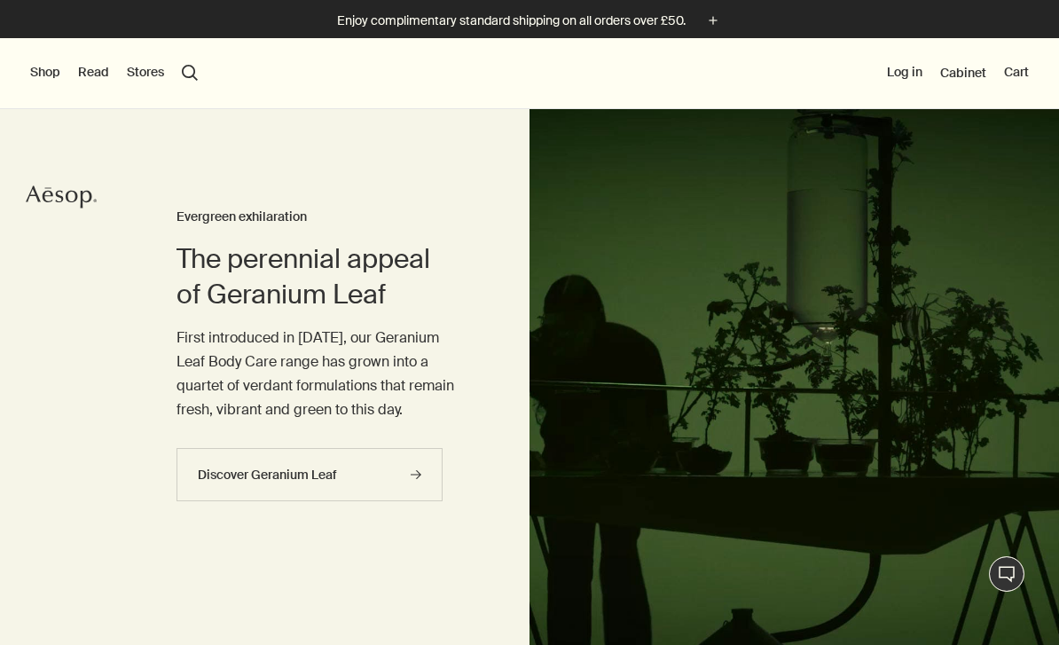
click at [46, 67] on button "Shop" at bounding box center [45, 73] width 30 height 18
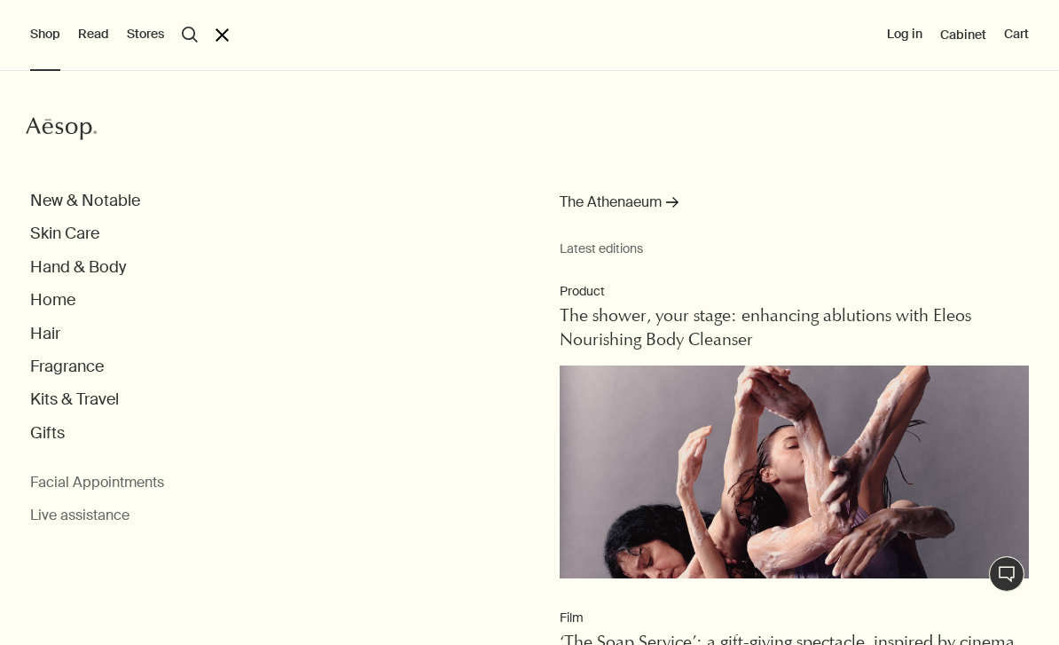
click at [125, 271] on button "Hand & Body" at bounding box center [78, 267] width 96 height 20
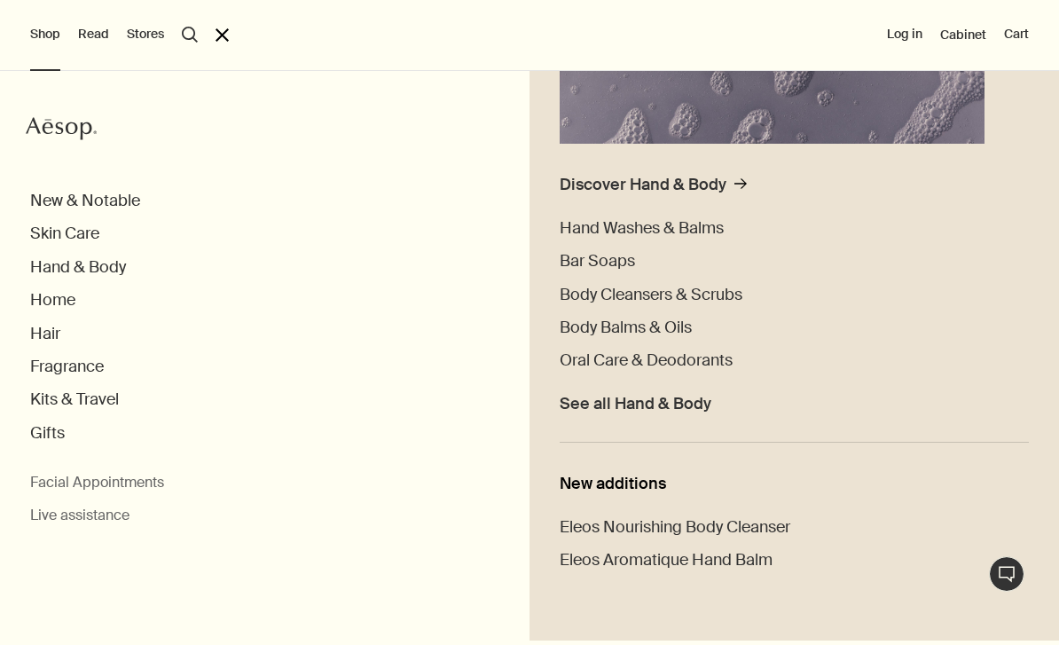
scroll to position [358, 0]
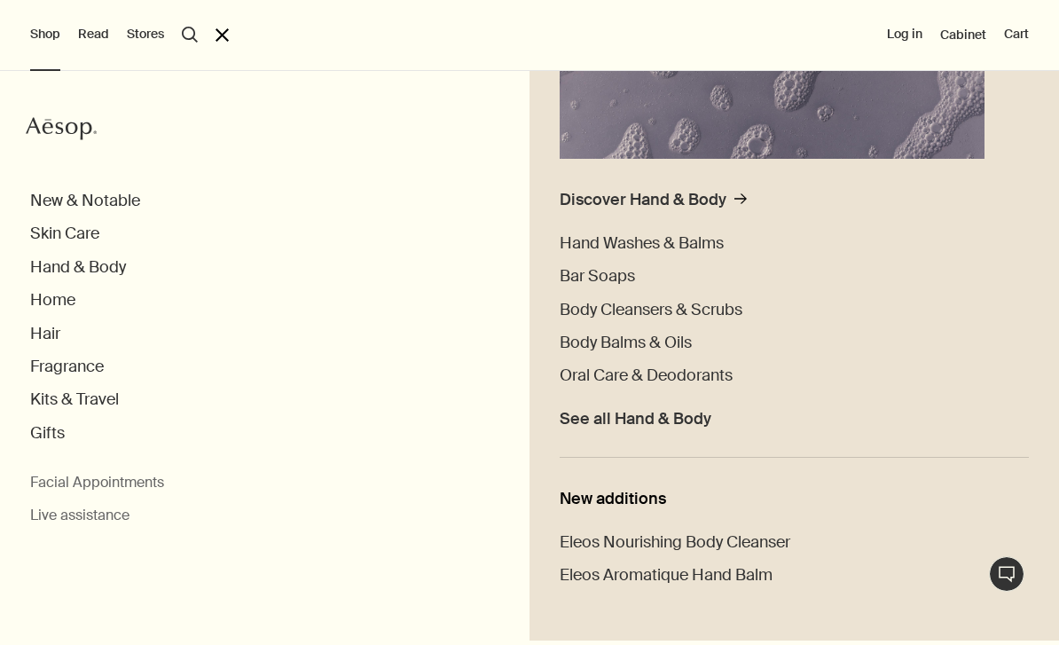
click at [710, 247] on span "Hand Washes & Balms" at bounding box center [642, 242] width 164 height 21
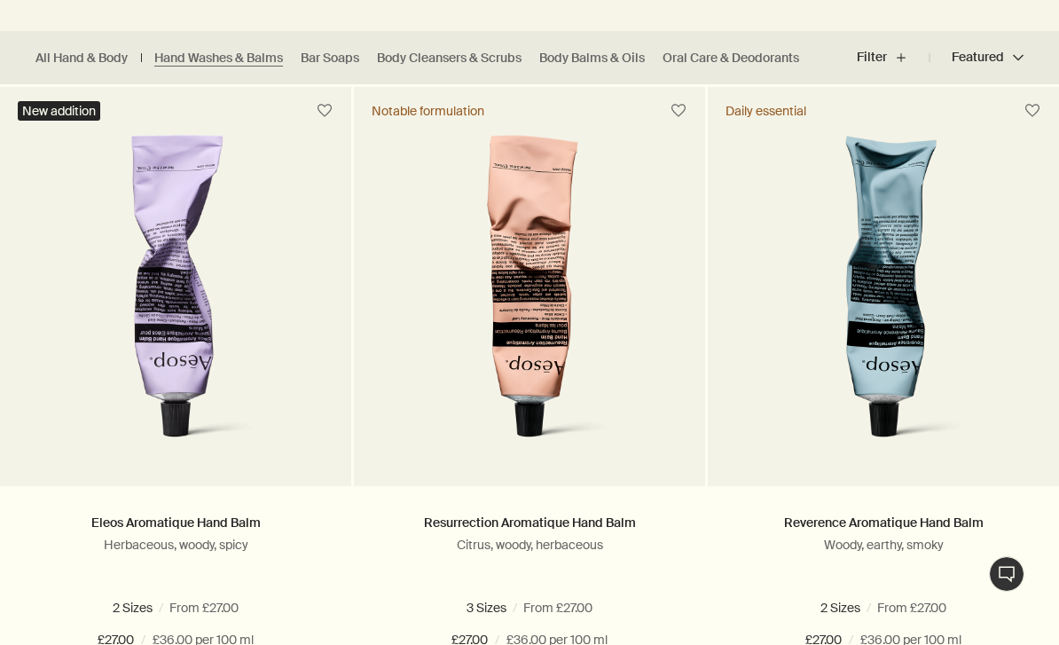
scroll to position [494, 0]
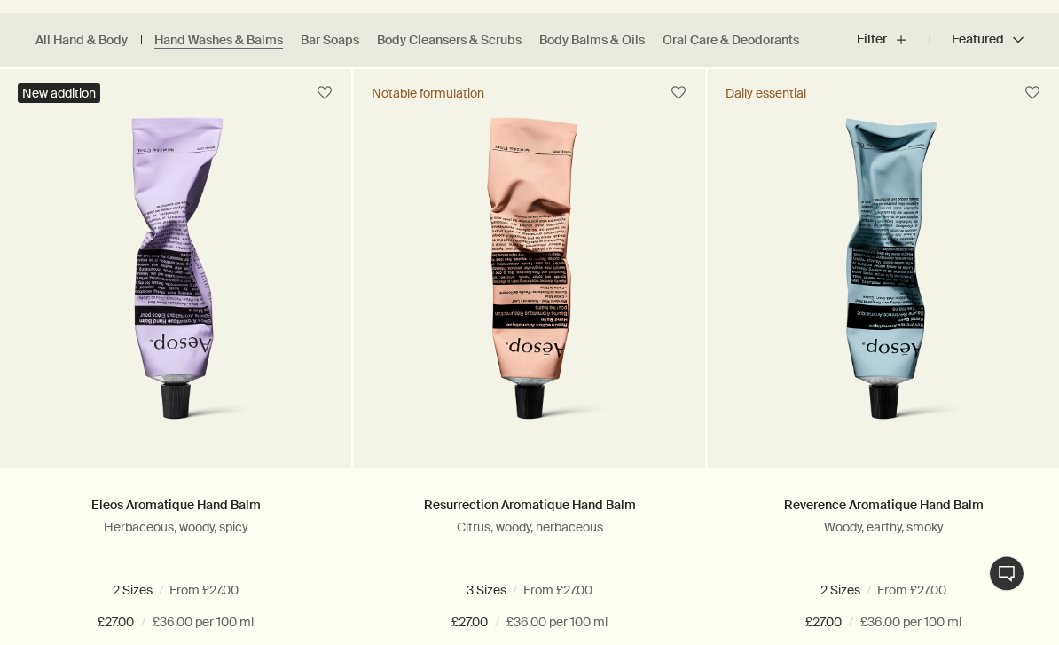
click at [240, 27] on ul "All Hand & Body Hand Washes & Balms Bar Soaps Body Cleansers & Scrubs Body Balm…" at bounding box center [419, 40] width 839 height 53
click at [108, 43] on link "All Hand & Body" at bounding box center [81, 41] width 92 height 17
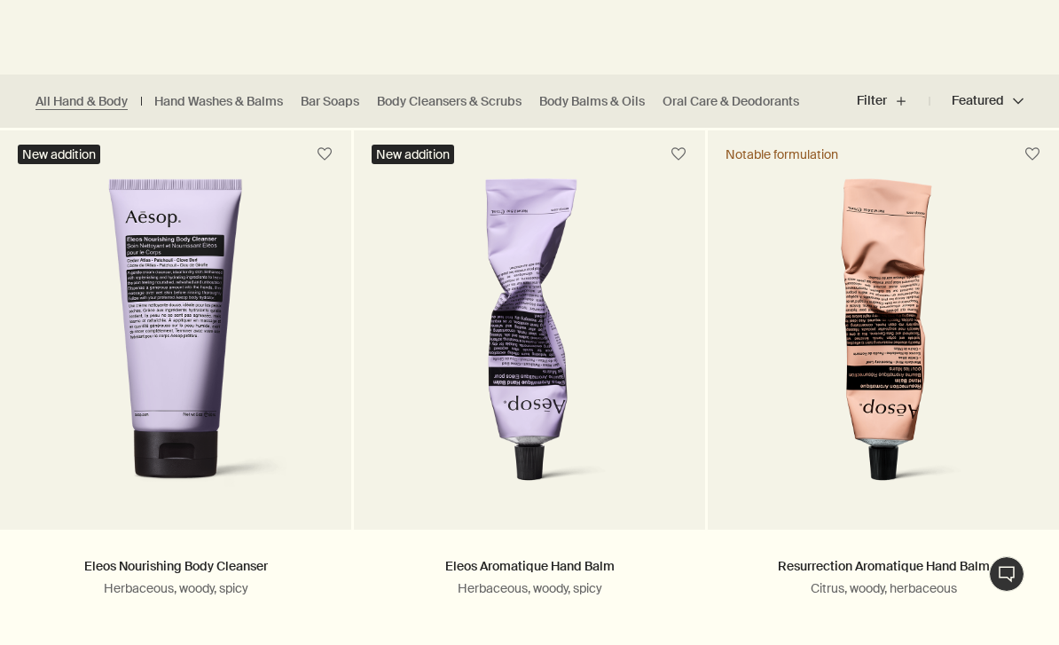
scroll to position [423, 0]
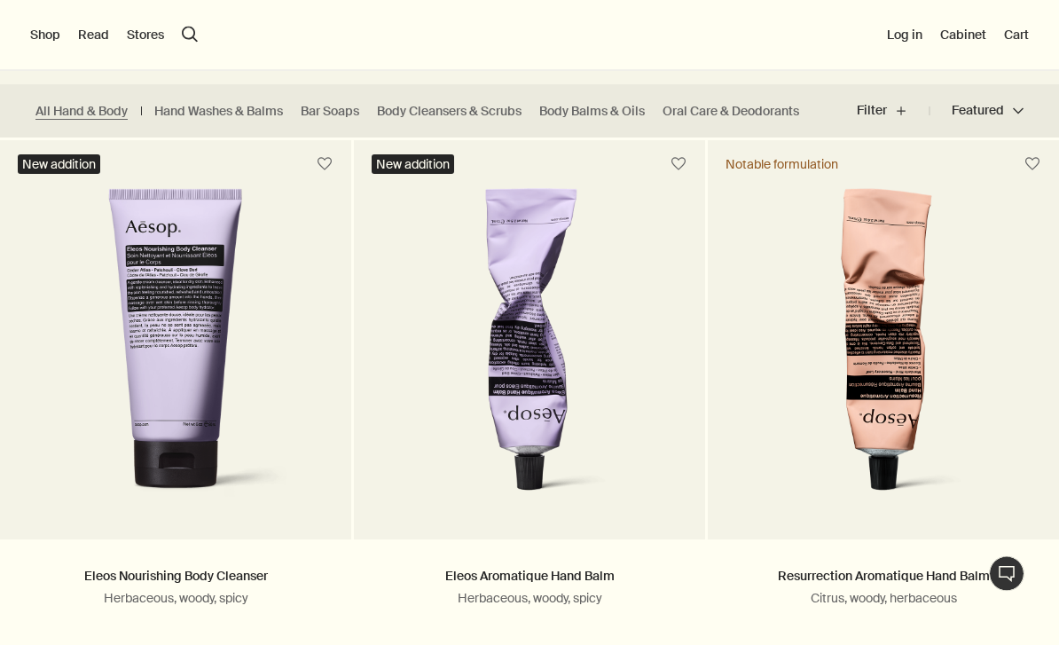
click at [210, 129] on ul "All Hand & Body Hand Washes & Balms Bar Soaps Body Cleansers & Scrubs Body Balm…" at bounding box center [419, 111] width 839 height 53
click at [223, 108] on link "Hand Washes & Balms" at bounding box center [218, 112] width 129 height 17
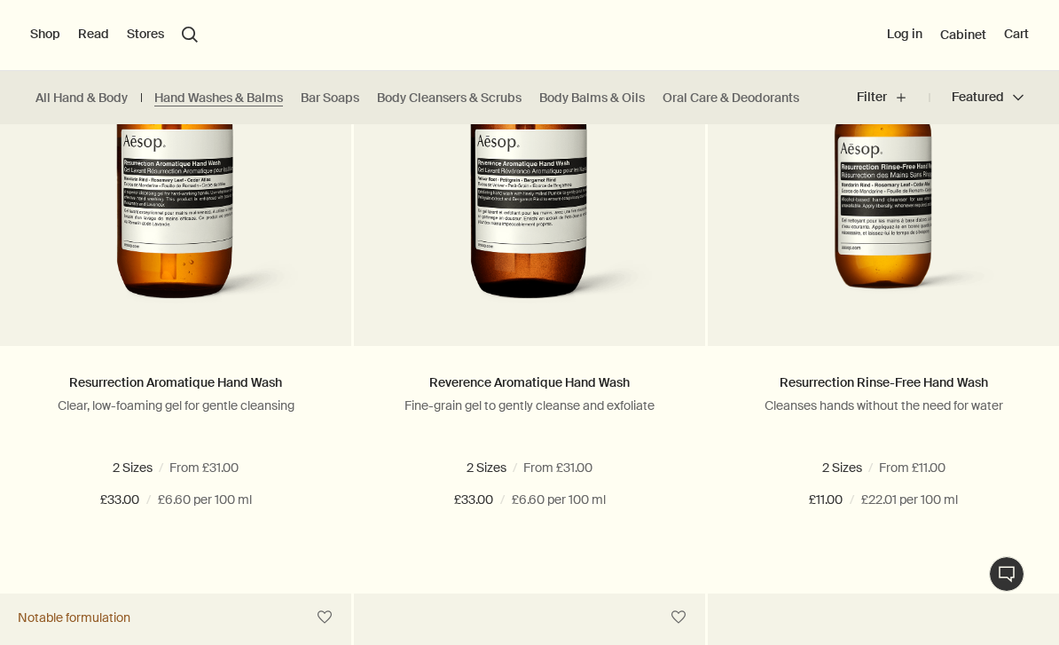
scroll to position [1251, 0]
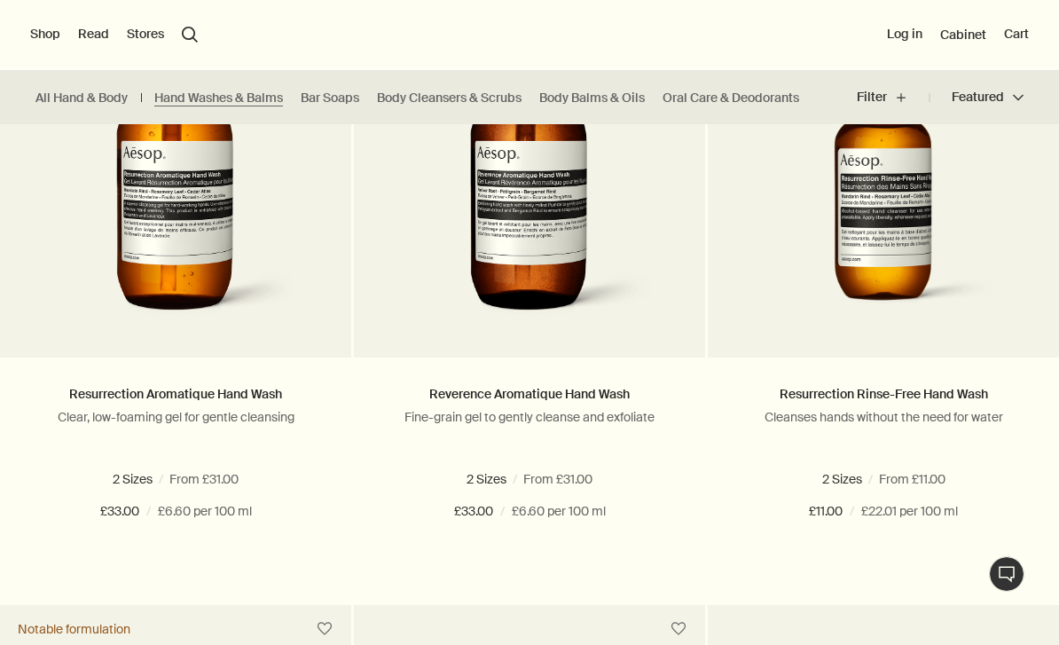
click at [311, 576] on button "Add Add to your cart" at bounding box center [175, 575] width 351 height 53
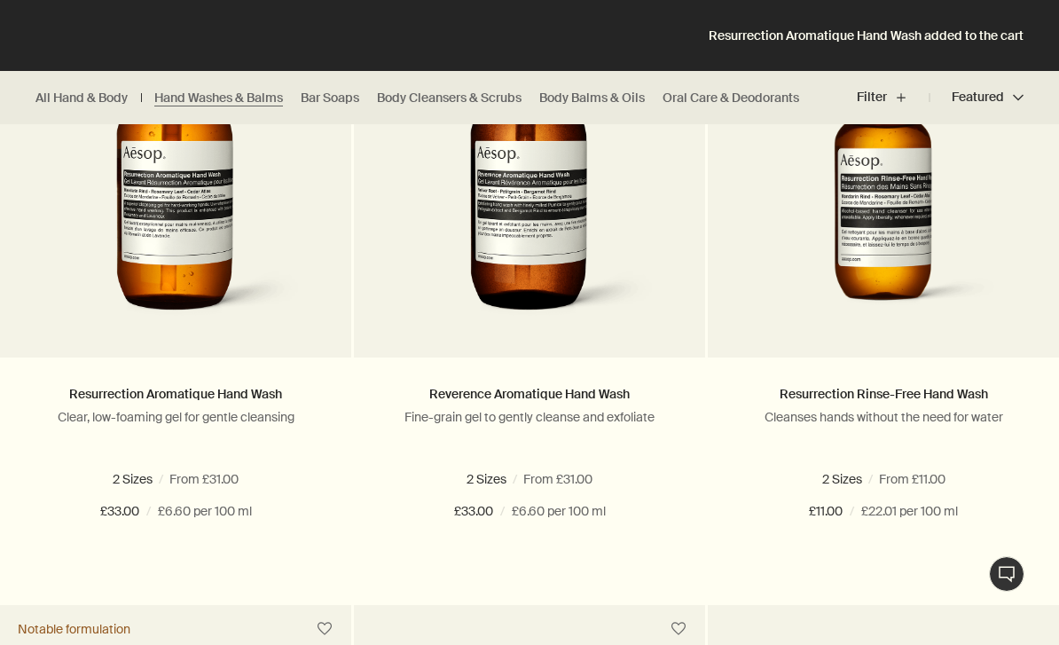
click at [229, 484] on span "500 mL refill" at bounding box center [225, 479] width 80 height 16
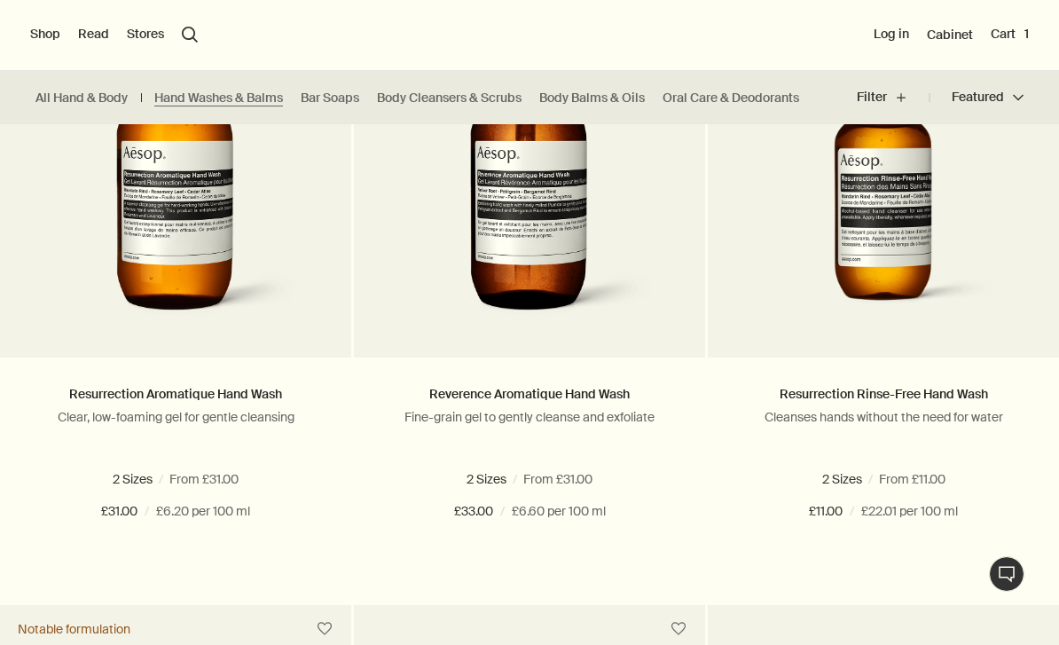
click at [277, 582] on button "Added Added to your cart Add Add to your cart" at bounding box center [175, 575] width 351 height 53
click at [1028, 32] on button "Cart 2" at bounding box center [1008, 35] width 41 height 18
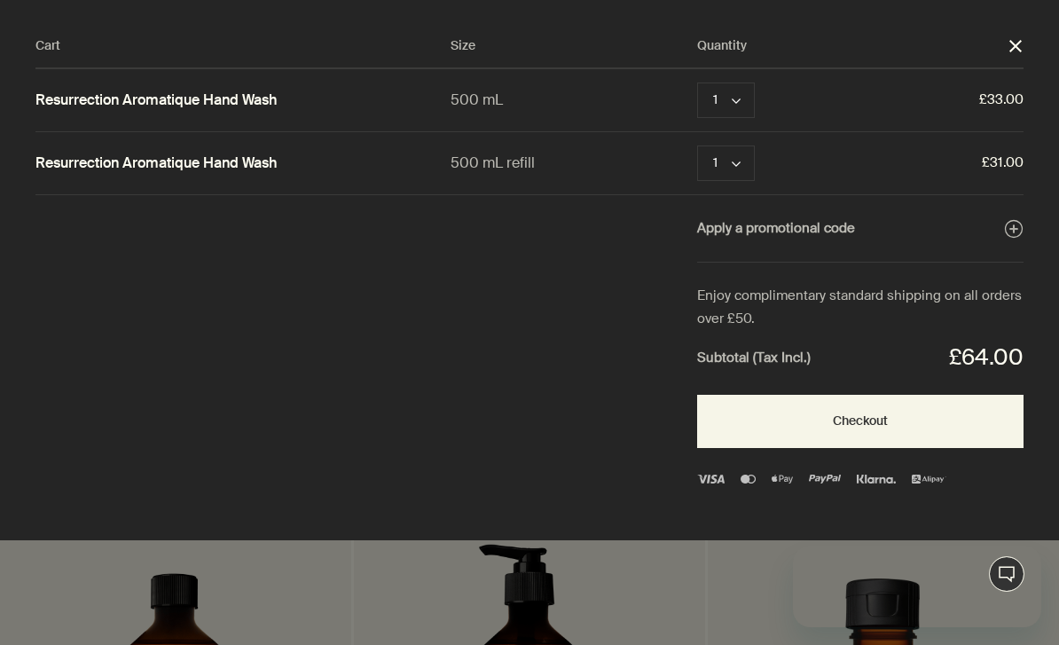
scroll to position [0, 0]
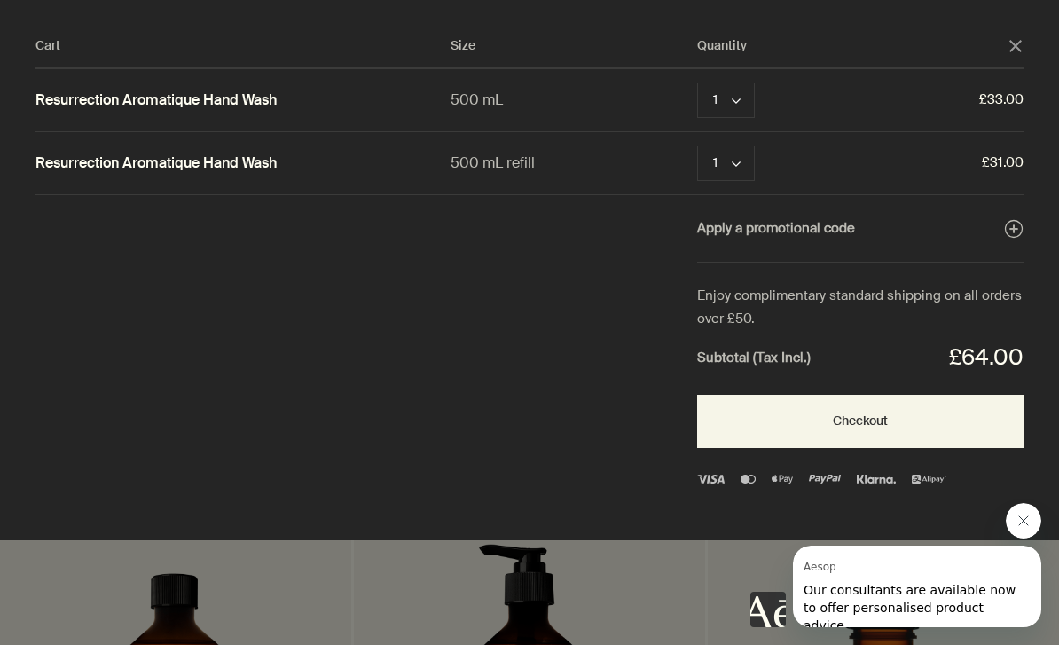
click at [812, 106] on button "Remove" at bounding box center [805, 100] width 48 height 21
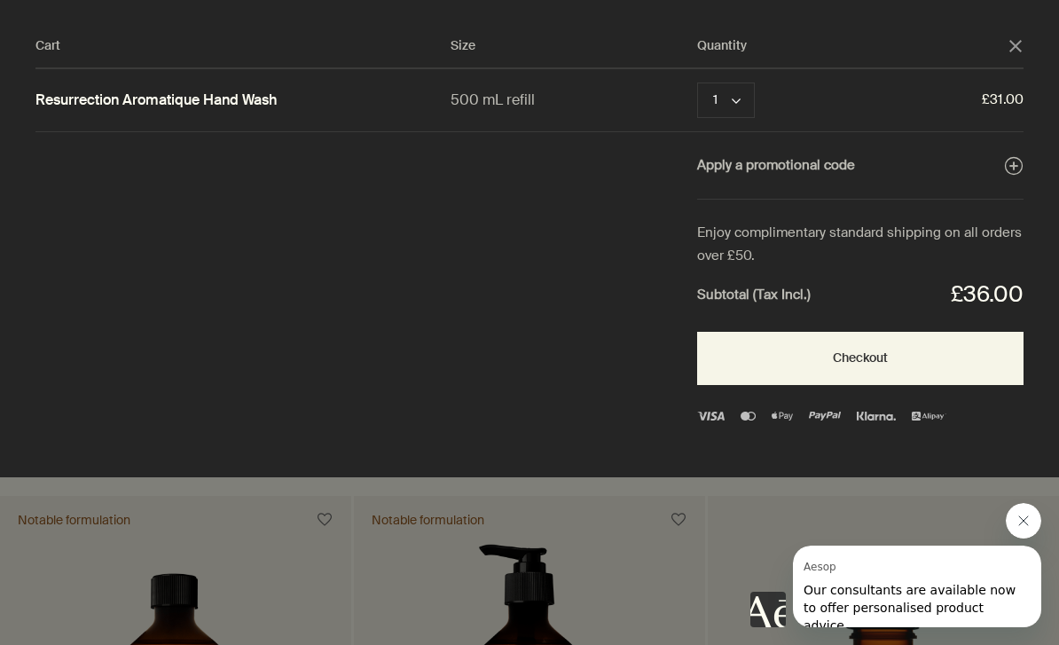
click at [918, 362] on button "Checkout" at bounding box center [860, 358] width 326 height 53
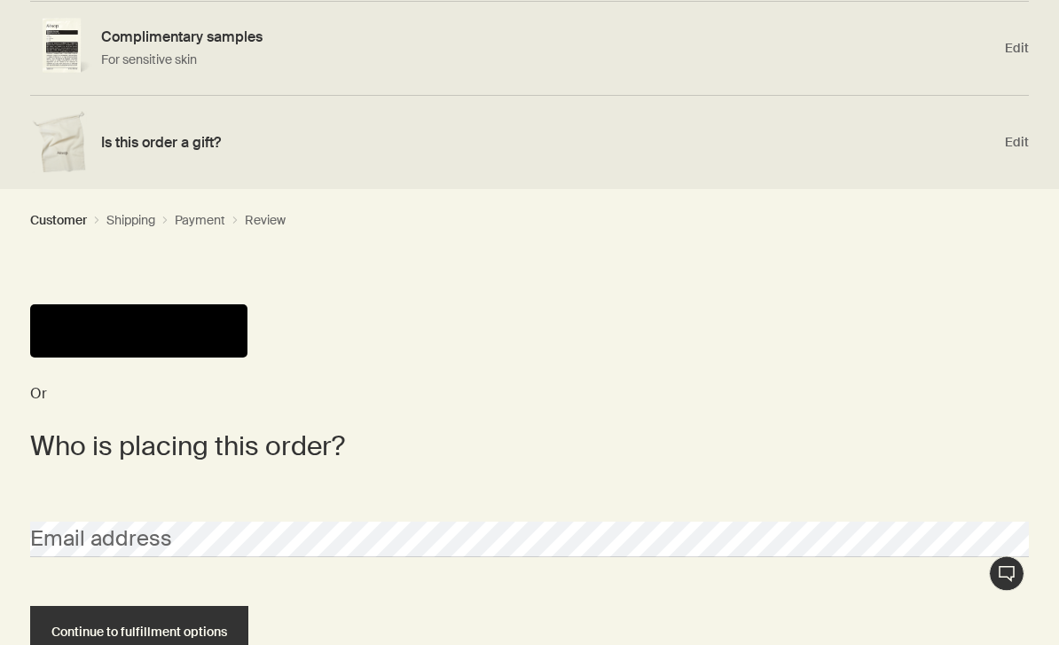
scroll to position [427, 0]
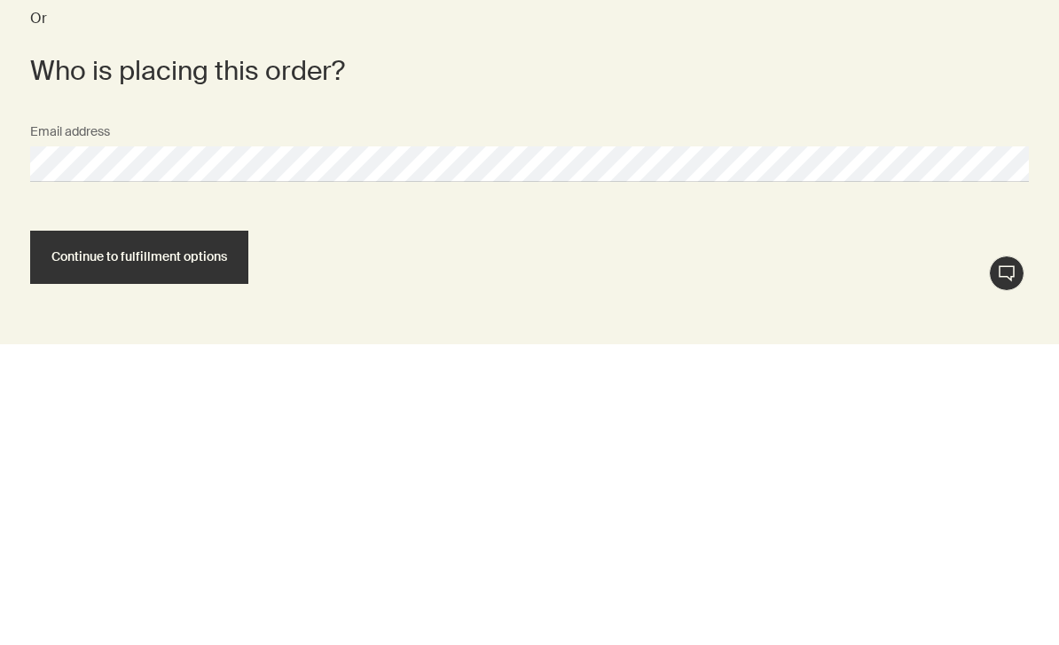
click at [221, 531] on button "Continue to fulfillment options" at bounding box center [139, 557] width 218 height 53
click at [215, 551] on span "Continue to fulfillment options" at bounding box center [139, 557] width 176 height 13
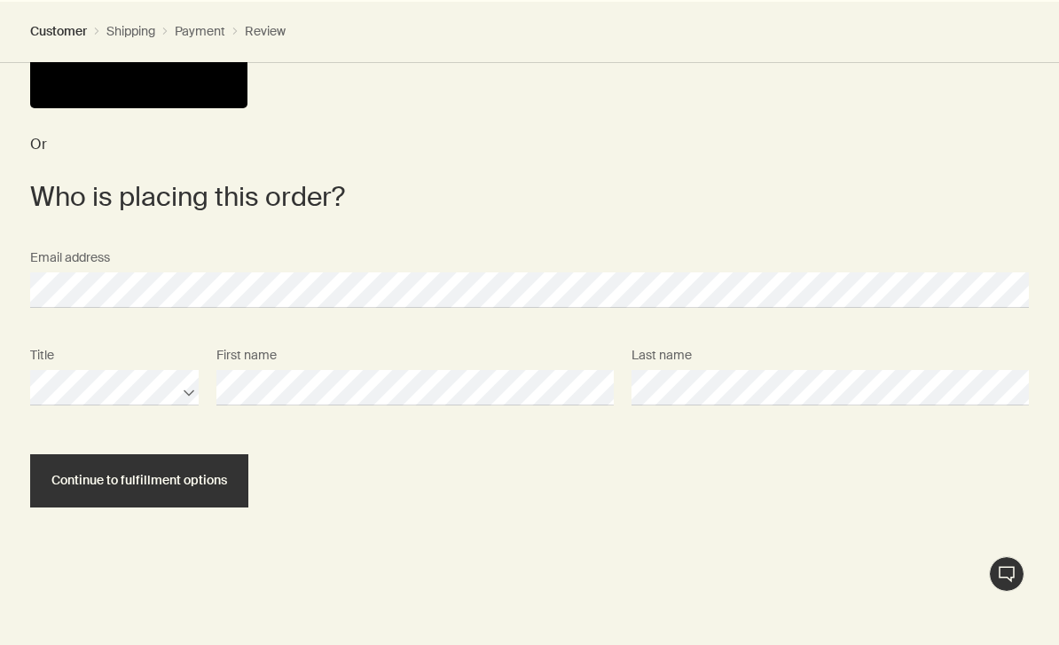
click at [195, 484] on span "Continue to fulfillment options" at bounding box center [139, 480] width 176 height 13
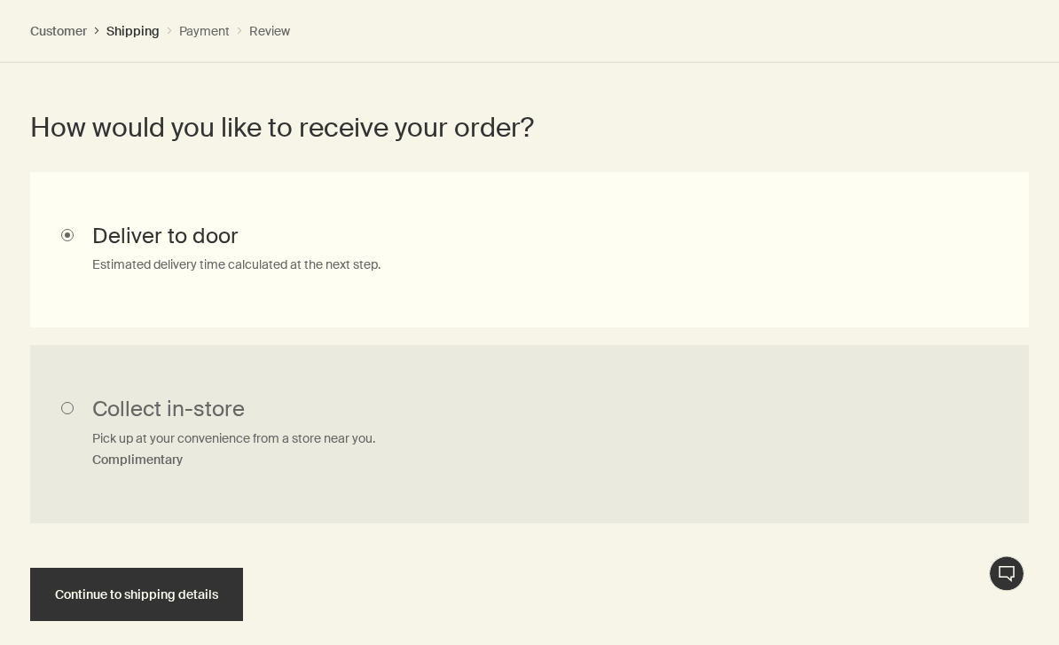
scroll to position [979, 0]
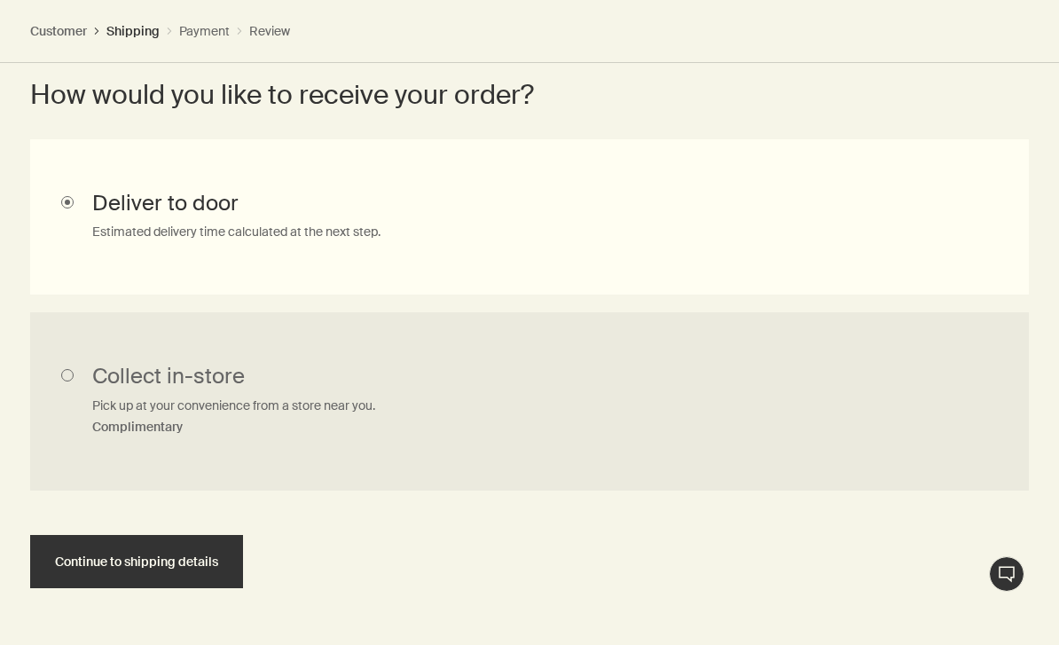
click at [192, 563] on span "Continue to shipping details" at bounding box center [136, 561] width 163 height 13
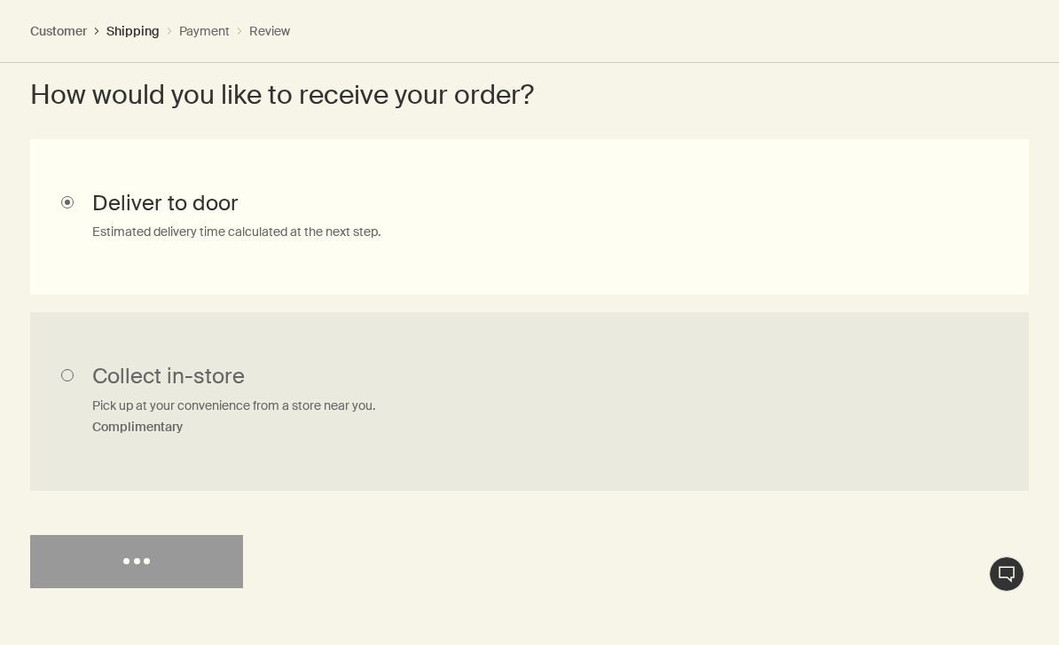
scroll to position [0, 0]
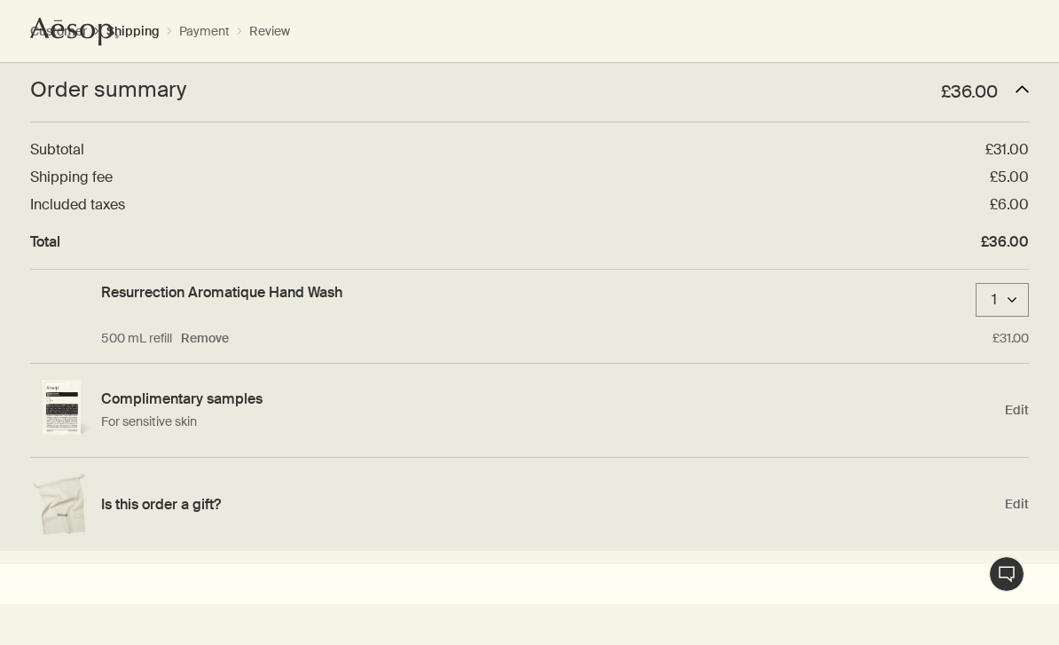
select select "GB"
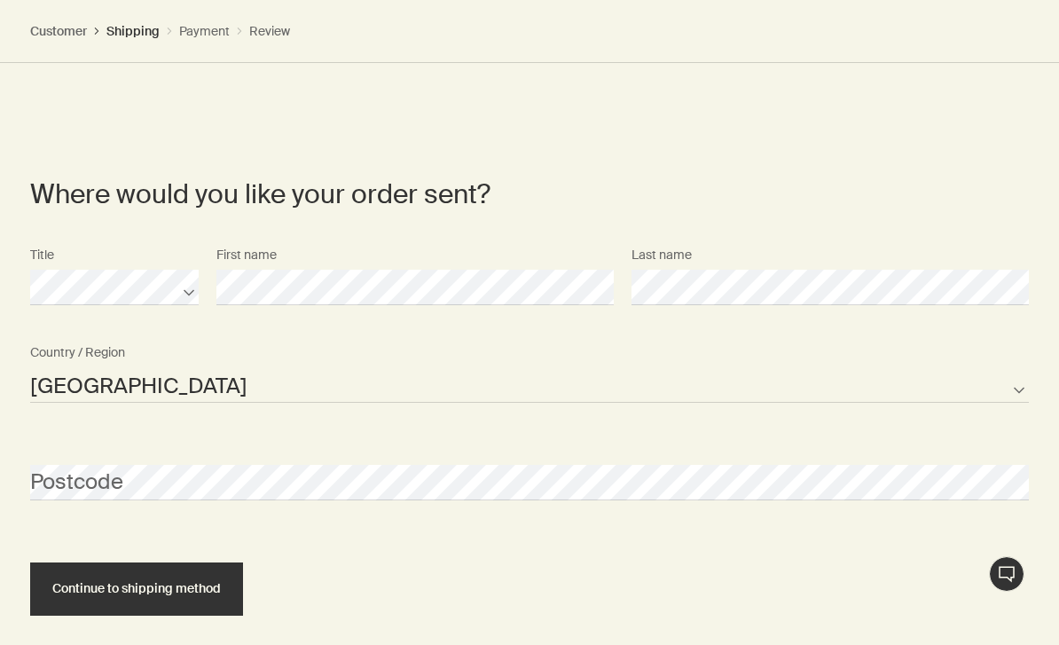
scroll to position [1252, 0]
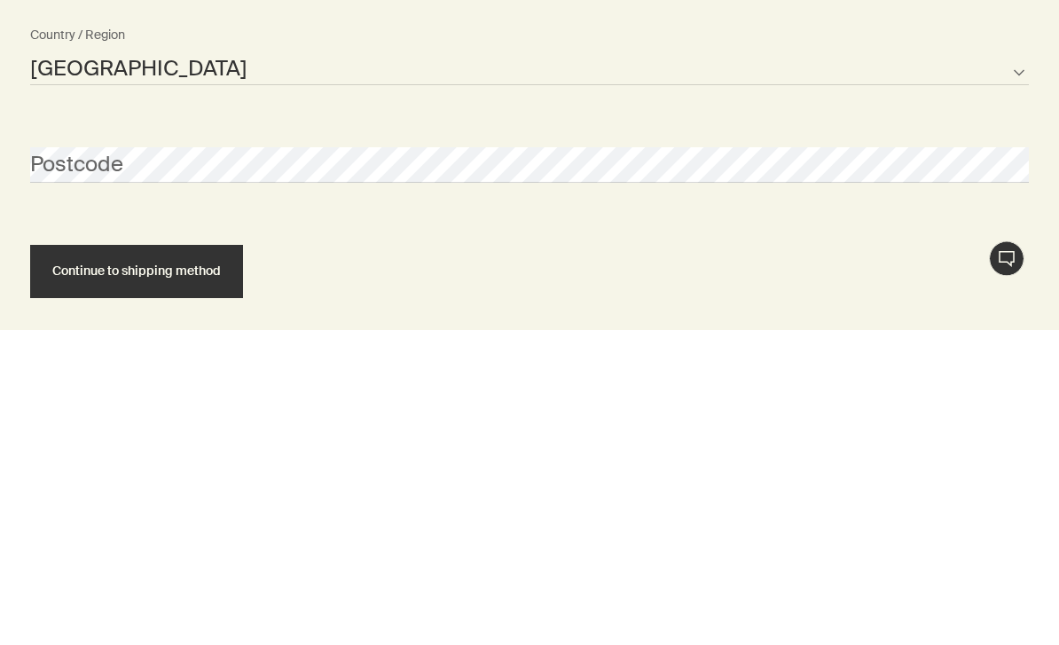
select select "GB"
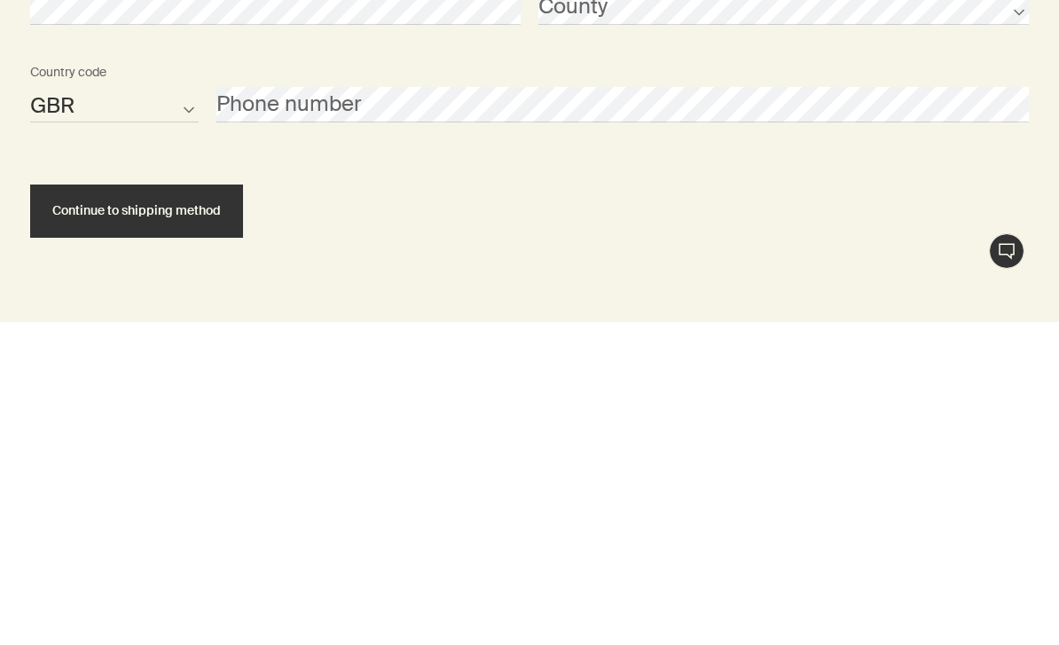
scroll to position [1697, 0]
click at [619, 378] on div "AFG ALB DZA ASM AND AGO AIA ATA ATG ARG ARM ABW AUS AUT AZE BHS BHR BGD BRB BLR…" at bounding box center [529, 427] width 1016 height 98
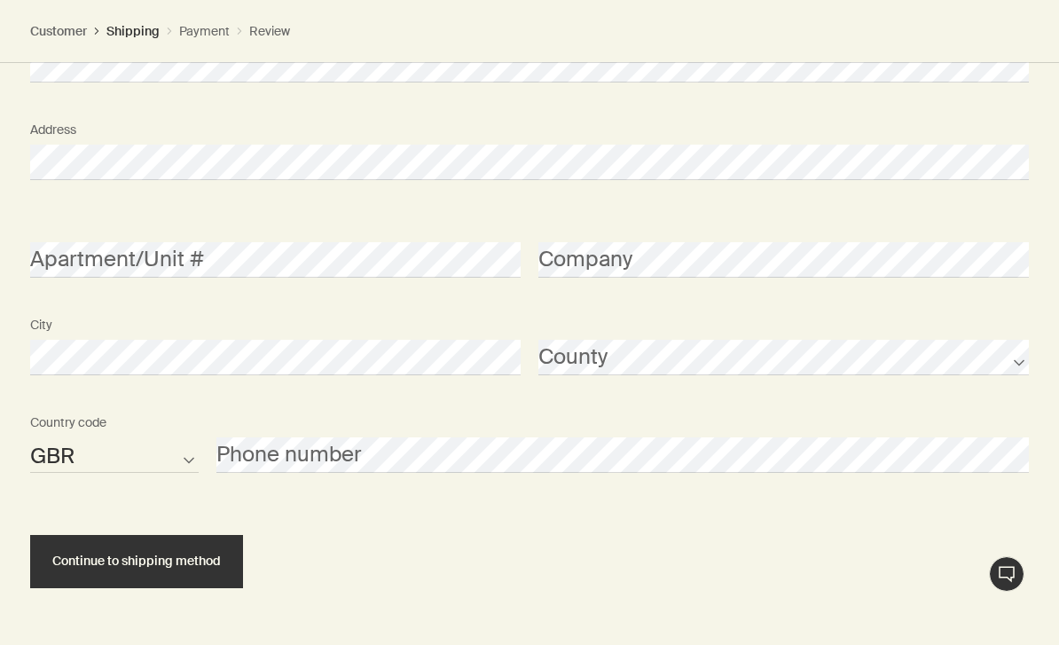
click at [202, 569] on button "Continue to shipping method" at bounding box center [136, 561] width 213 height 53
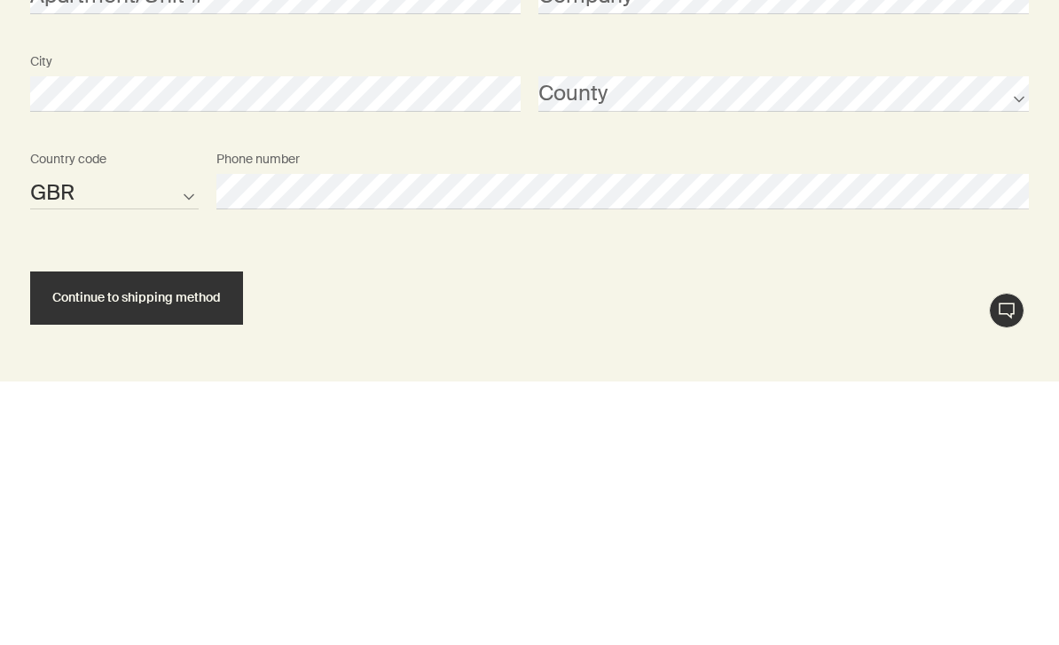
click at [206, 535] on button "Continue to shipping method" at bounding box center [136, 561] width 213 height 53
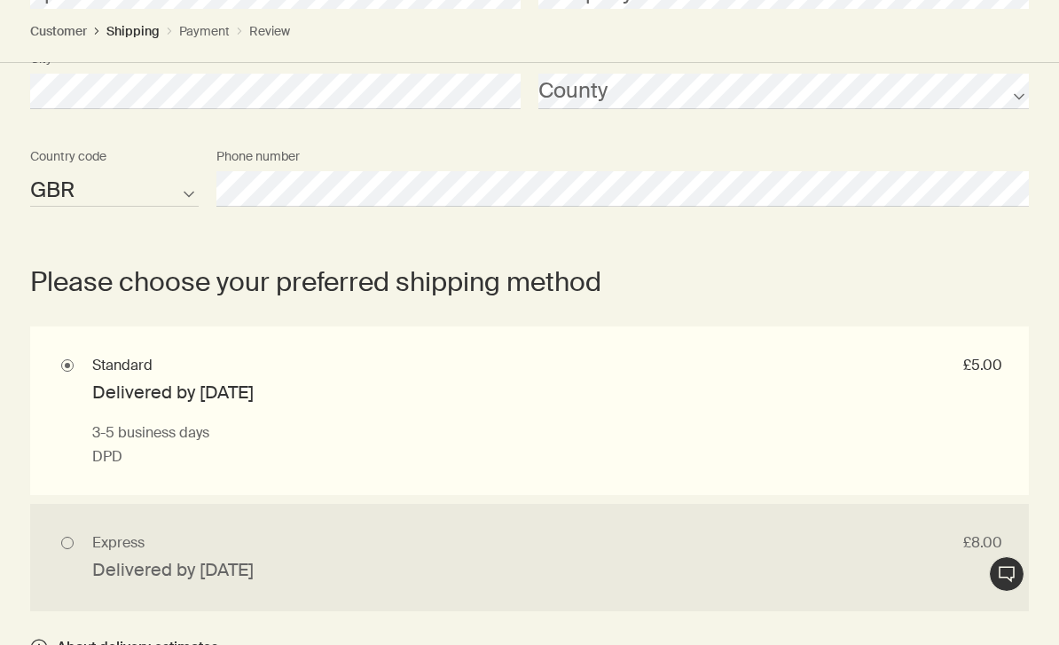
click at [713, 512] on input "Express £8.00 Delivered by Tue 12 Aug Next business day if ordered before 12pm …" at bounding box center [529, 557] width 999 height 107
radio input "true"
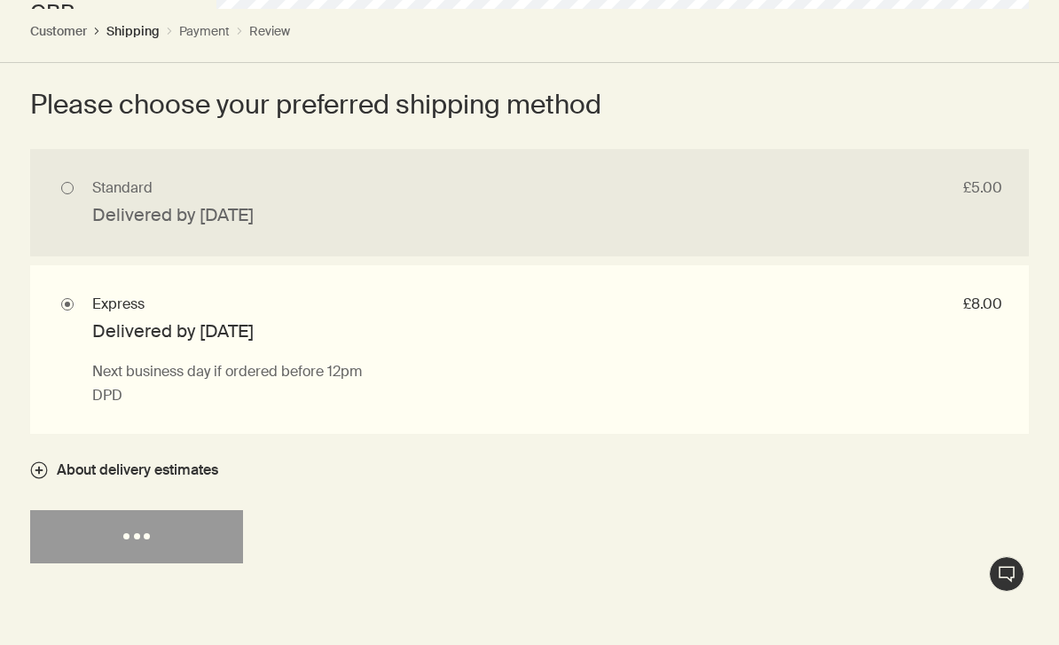
scroll to position [2113, 0]
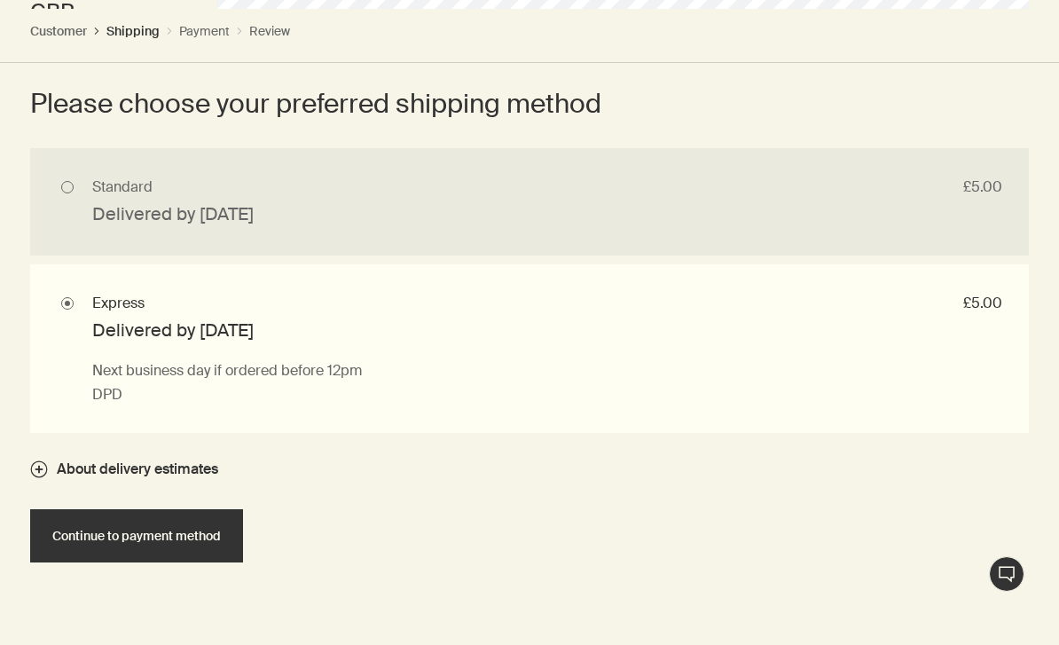
click at [617, 239] on input "Standard £5.00 Delivered by Fri 15 Aug 3-5 business days DPD" at bounding box center [529, 201] width 999 height 107
radio input "true"
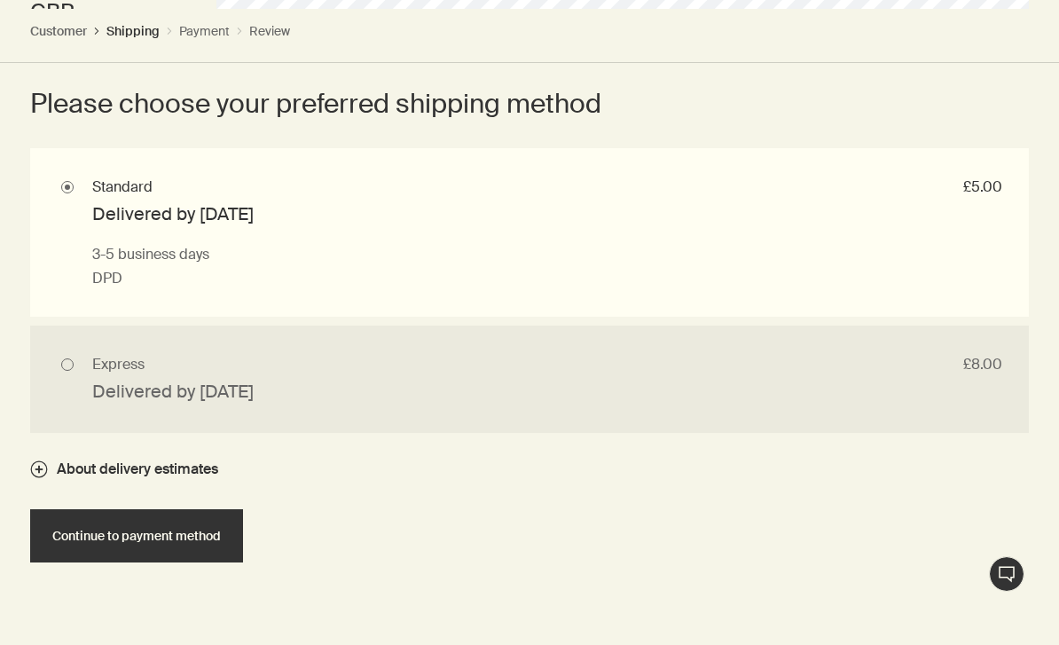
click at [199, 543] on button "Continue to payment method" at bounding box center [136, 535] width 213 height 53
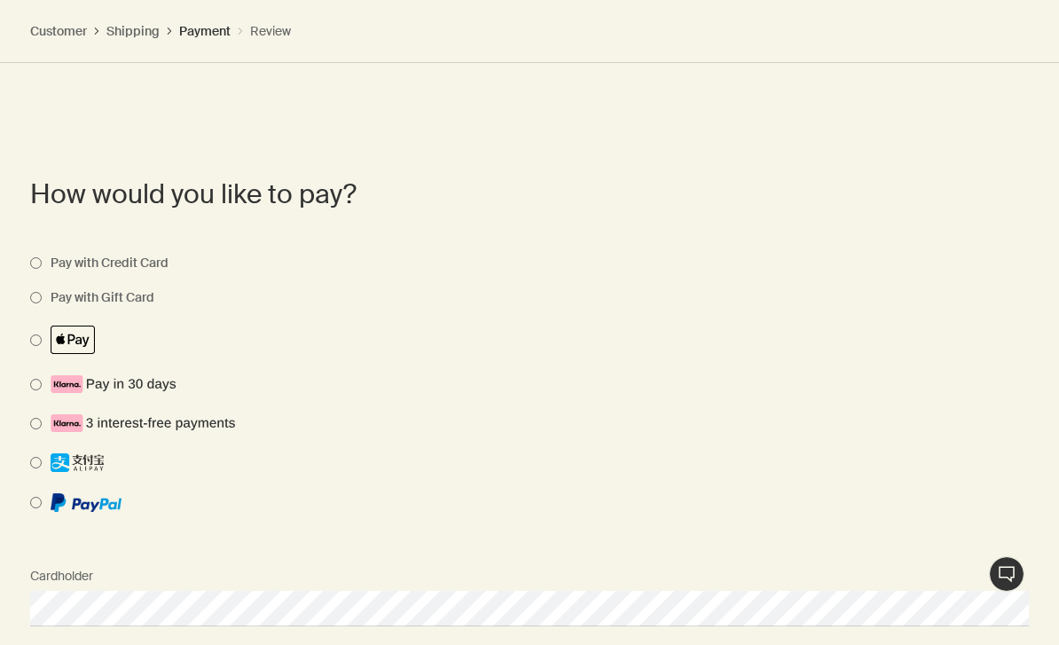
scroll to position [1745, 0]
click at [47, 513] on li at bounding box center [516, 511] width 972 height 39
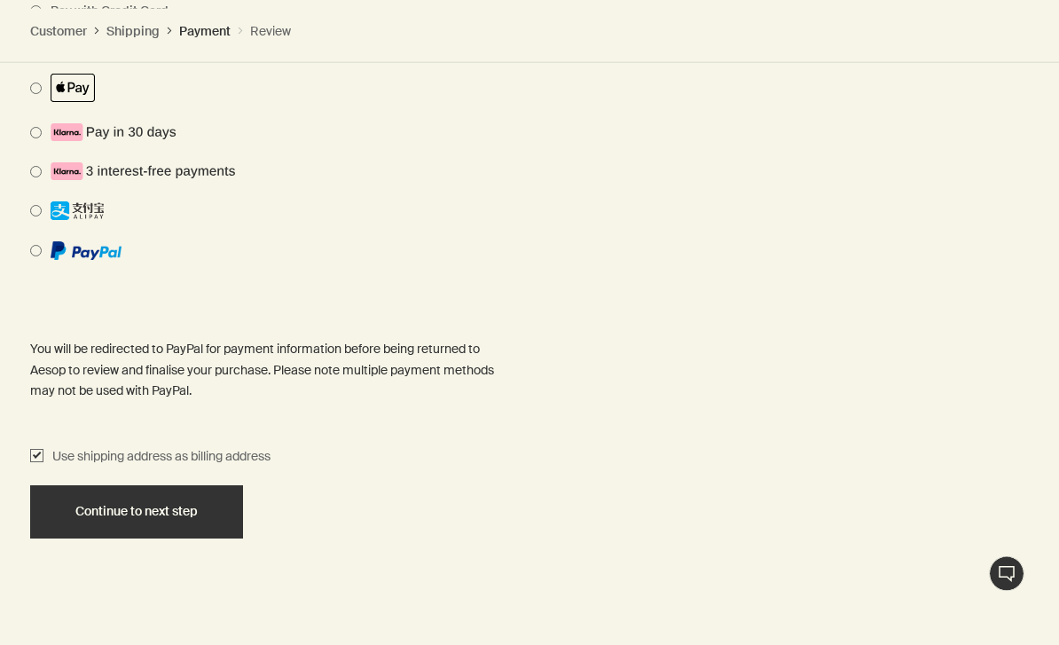
click at [194, 509] on span "Continue to next step" at bounding box center [136, 512] width 122 height 13
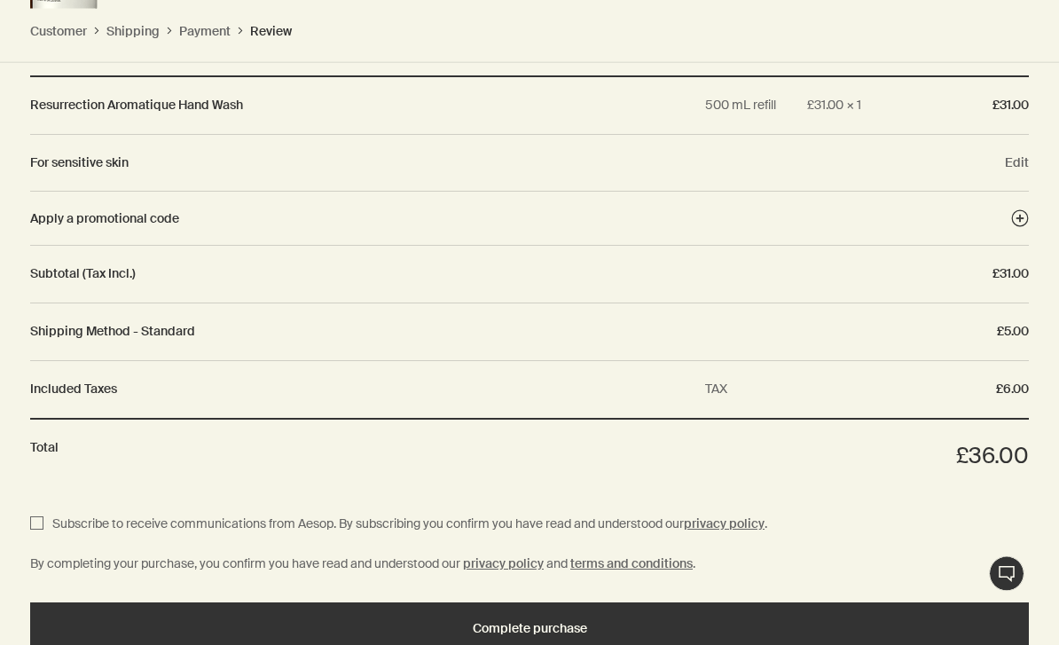
scroll to position [2440, 0]
click at [647, 622] on div "Complete purchase" at bounding box center [529, 628] width 956 height 13
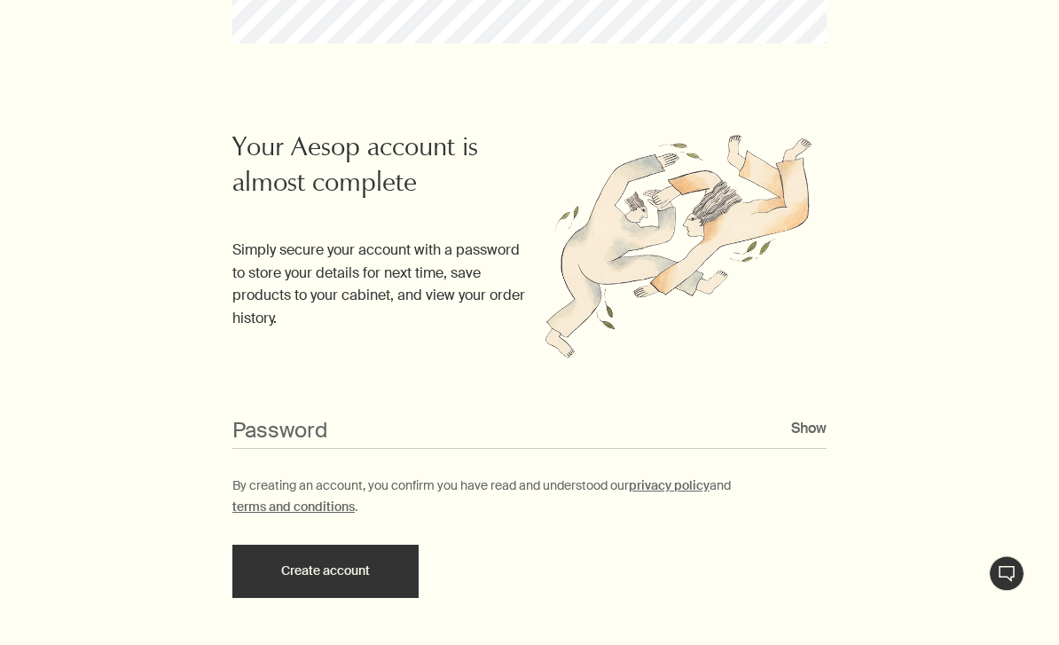
scroll to position [385, 0]
